Goal: Navigation & Orientation: Find specific page/section

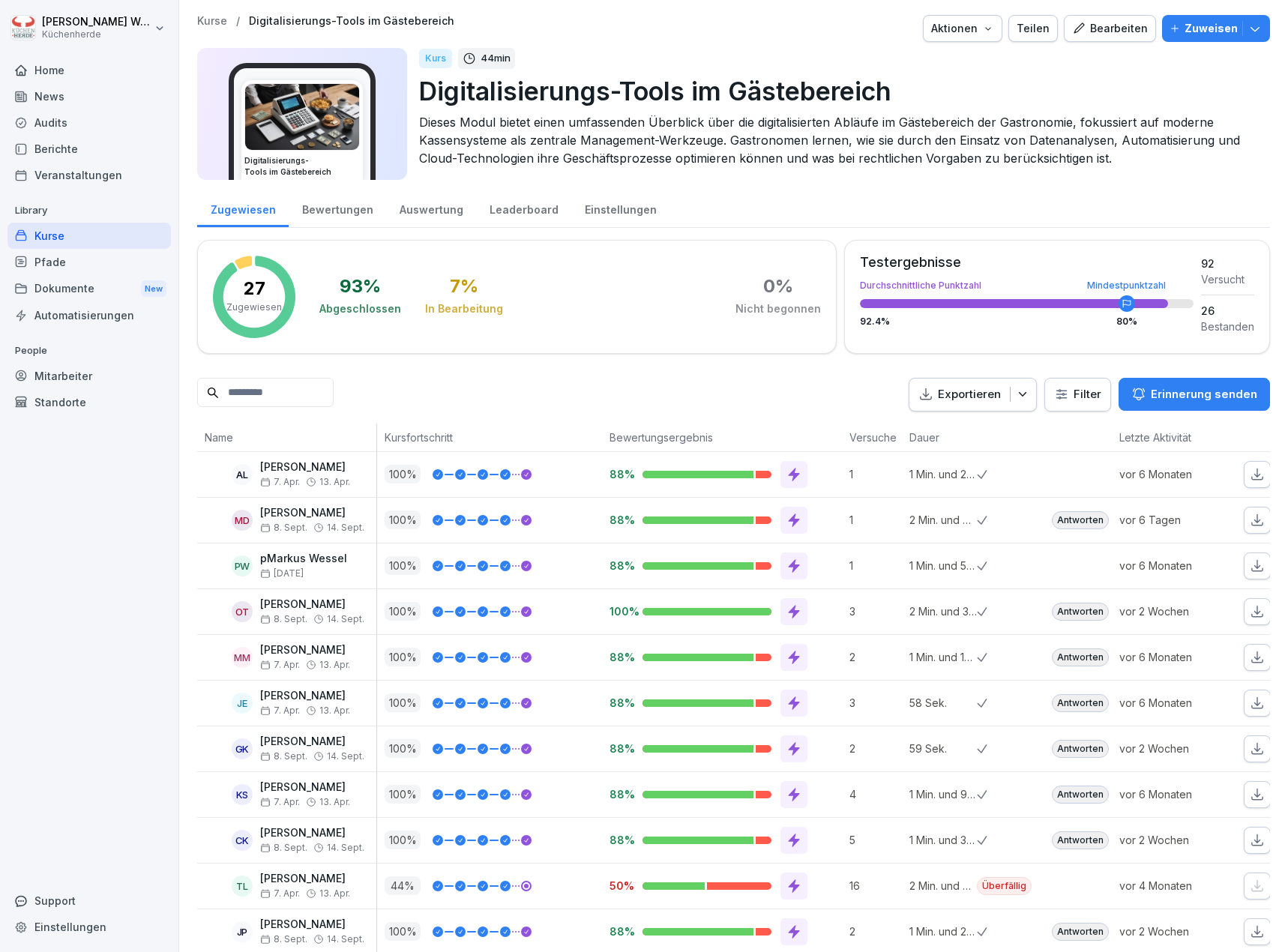
click at [1069, 393] on html "[PERSON_NAME] Küchenherde Home News Audits Berichte Veranstaltungen Library Kur…" at bounding box center [644, 476] width 1288 height 952
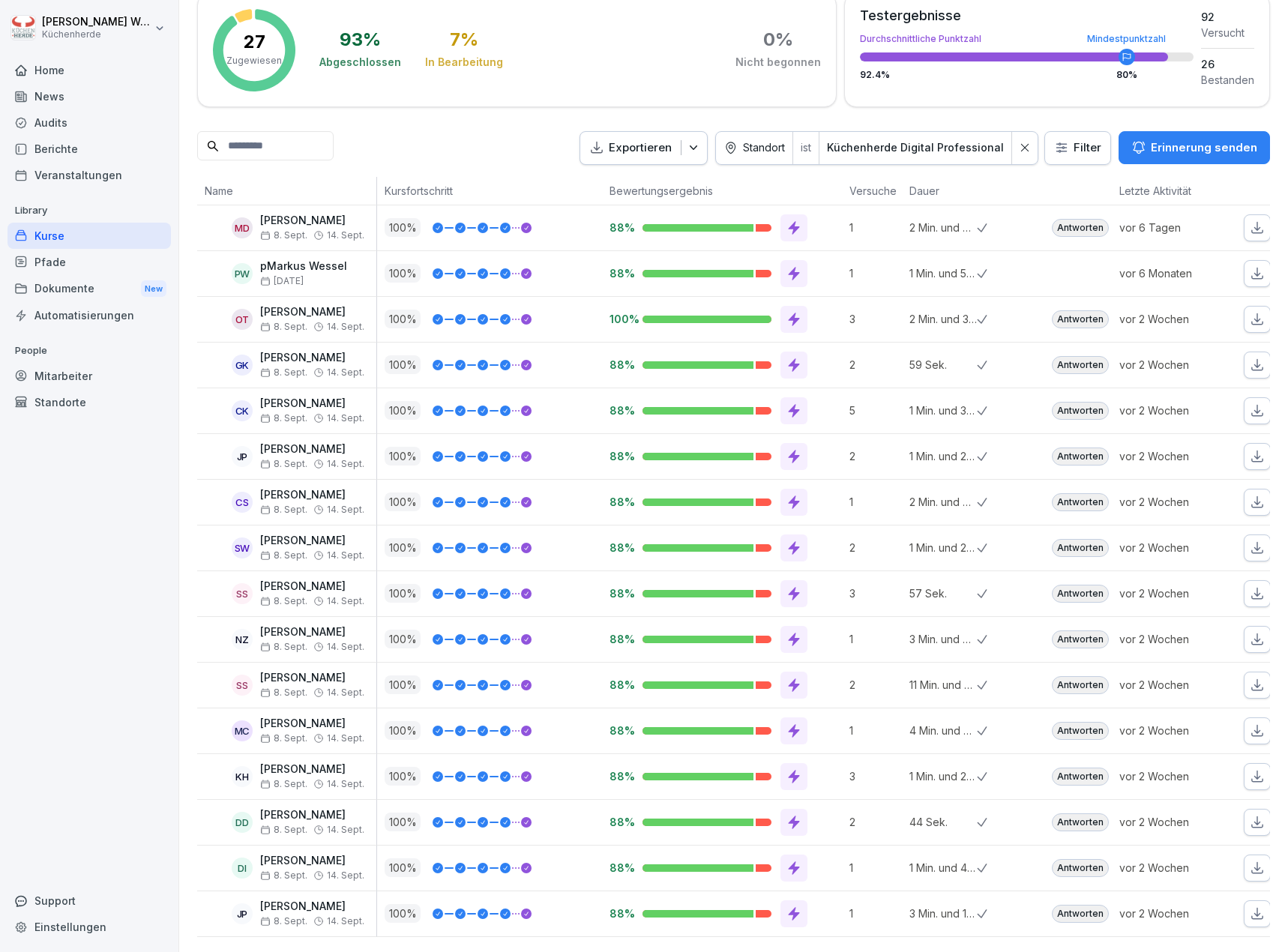
scroll to position [269, 0]
click at [43, 234] on div "Kurse" at bounding box center [89, 235] width 163 height 26
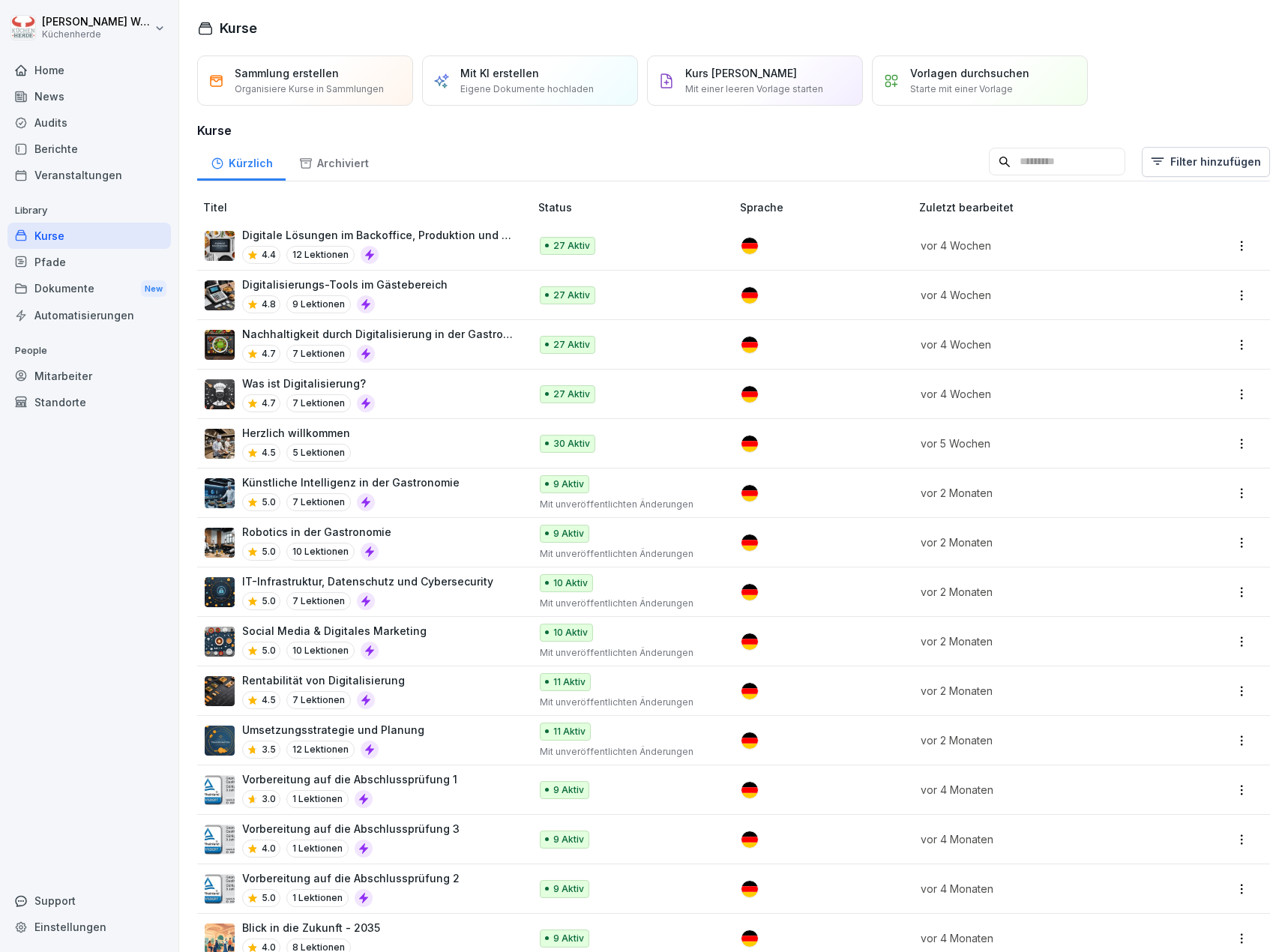
click at [448, 251] on div "4.4 12 Lektionen" at bounding box center [378, 255] width 272 height 18
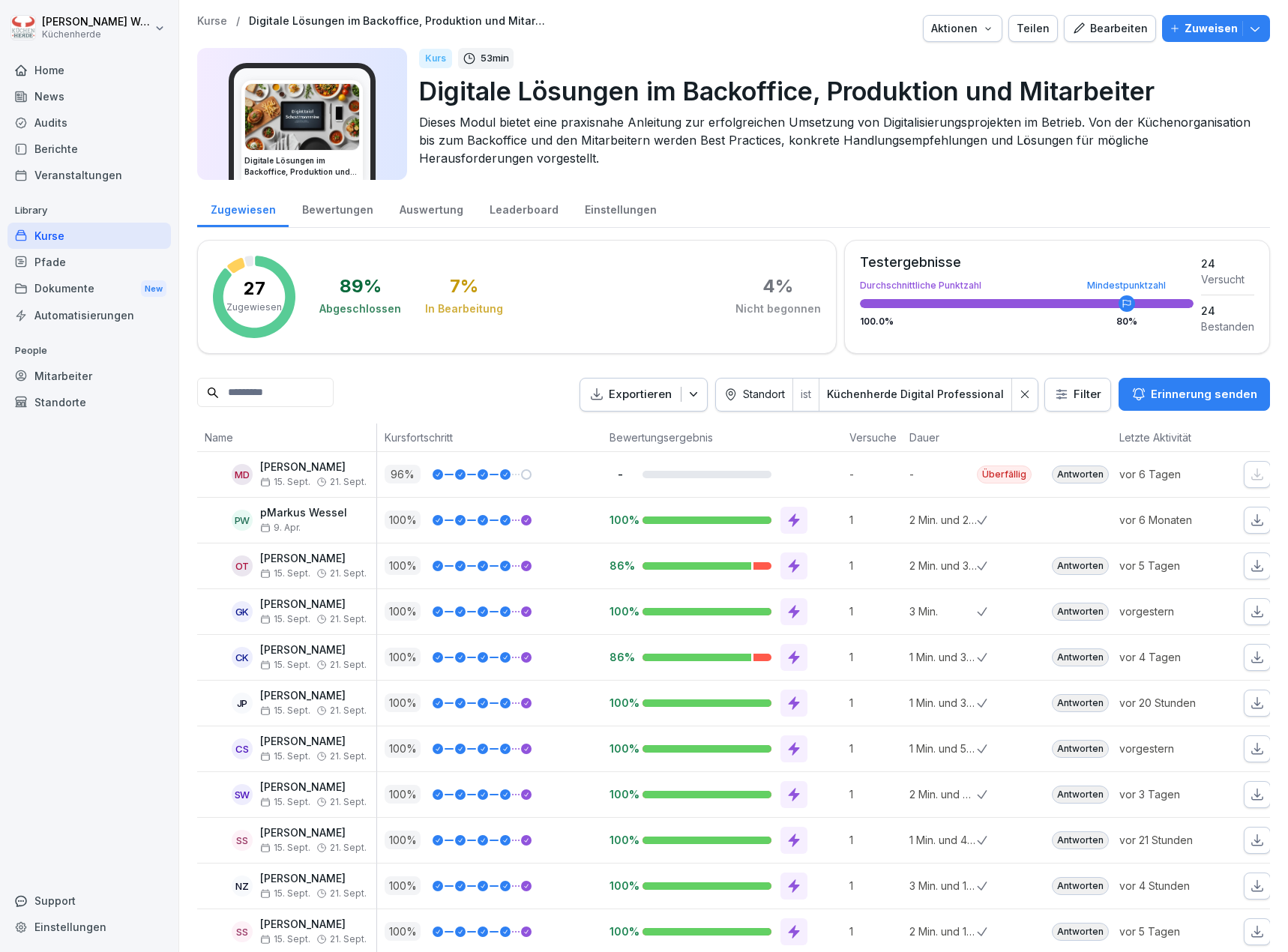
click at [95, 73] on div "Home" at bounding box center [89, 69] width 163 height 26
